Goal: Find specific page/section: Find specific page/section

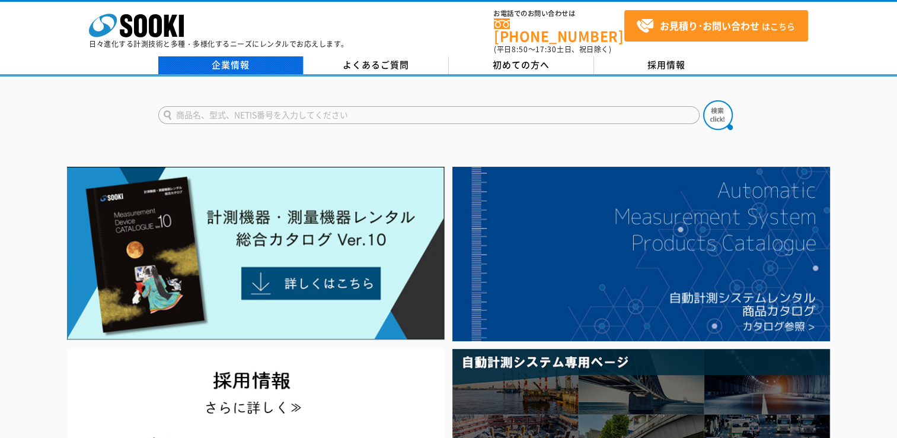
click at [248, 61] on link "企業情報" at bounding box center [230, 65] width 145 height 18
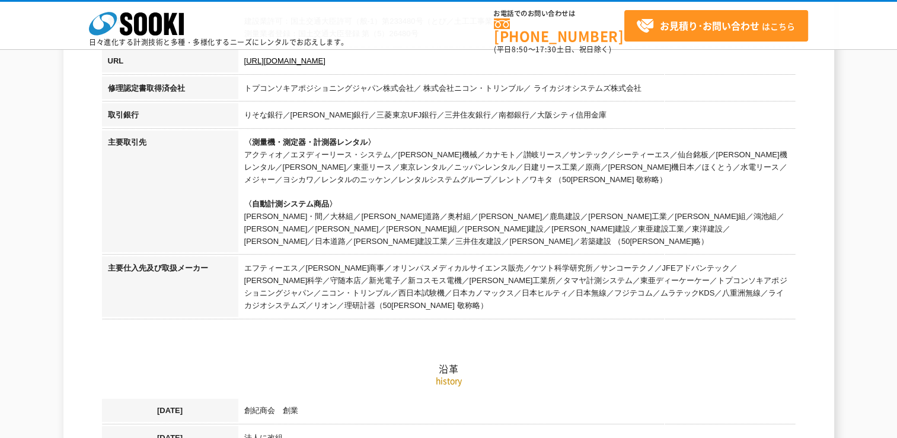
scroll to position [415, 0]
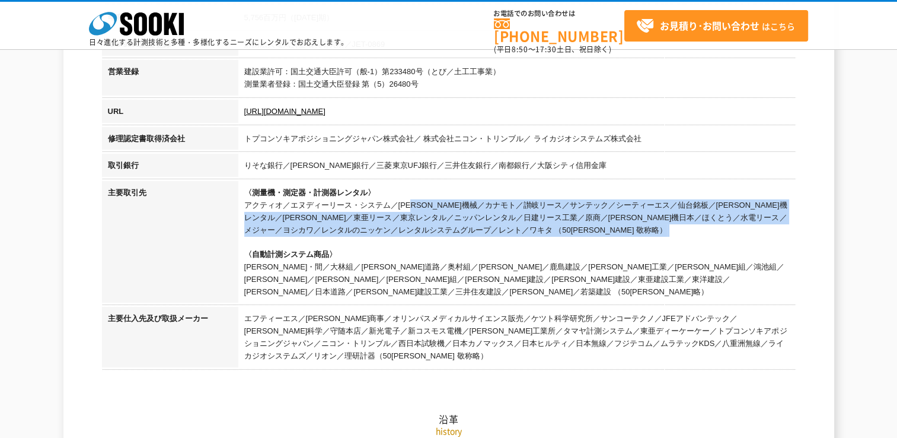
drag, startPoint x: 247, startPoint y: 205, endPoint x: 582, endPoint y: 237, distance: 337.2
click at [582, 237] on td "〈測量機・測定器・計測器レンタル〉 アクティオ／エヌディーリース・システム／[PERSON_NAME]機械／カナモト／讃岐リース／サンテック／シーティーエス／…" at bounding box center [516, 244] width 557 height 126
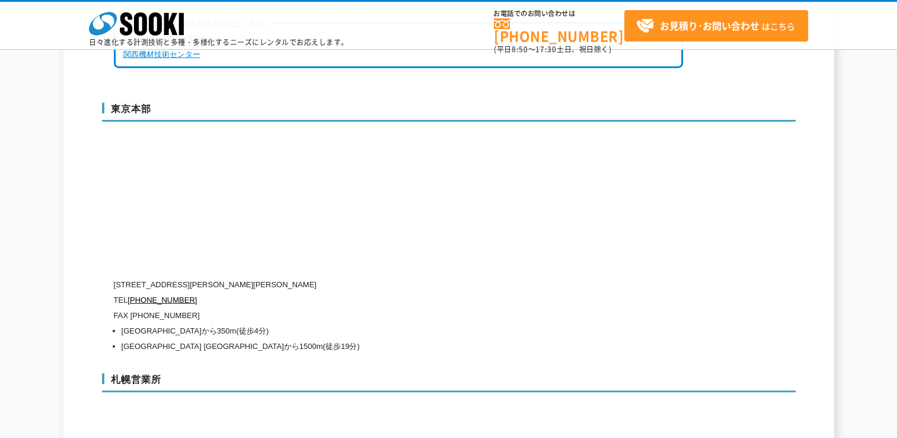
scroll to position [3261, 0]
